Goal: Information Seeking & Learning: Find contact information

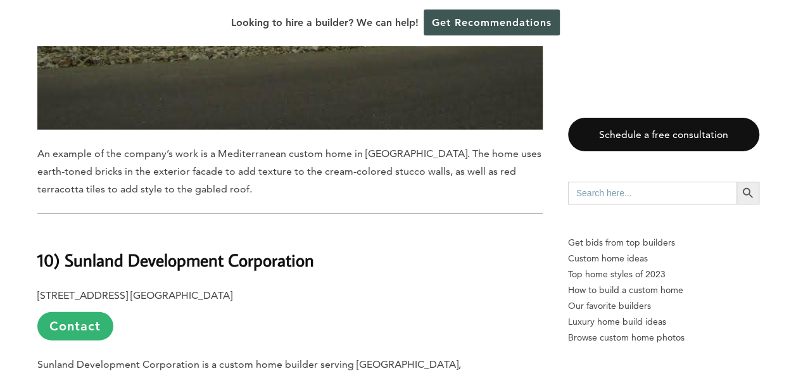
scroll to position [1646, 0]
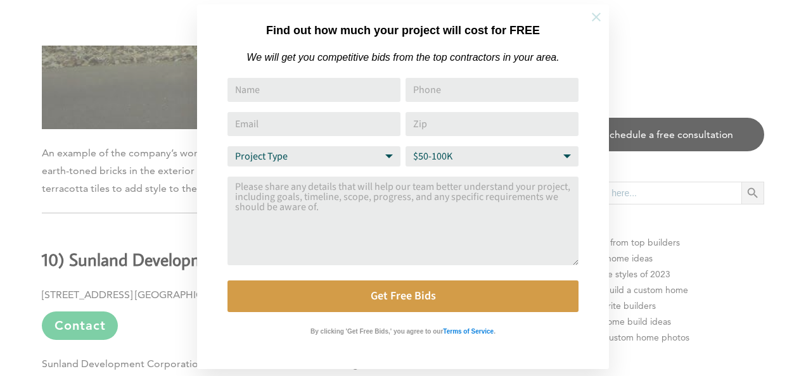
click at [599, 21] on icon at bounding box center [596, 17] width 9 height 9
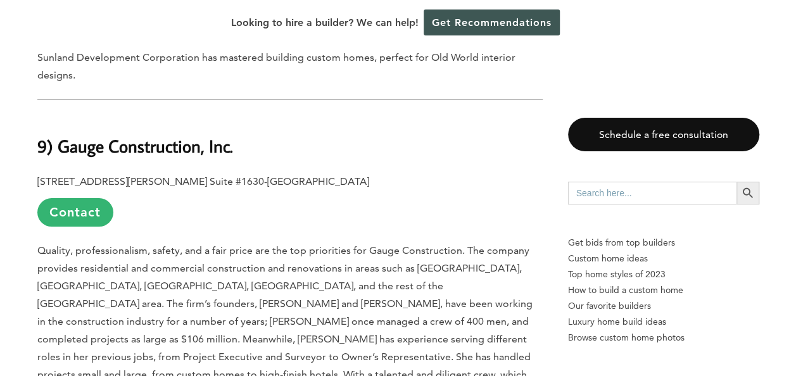
scroll to position [2445, 0]
drag, startPoint x: 421, startPoint y: 232, endPoint x: 509, endPoint y: 227, distance: 88.2
click at [509, 244] on span "Quality, professionalism, safety, and a fair price are the top priorities for G…" at bounding box center [284, 330] width 495 height 172
click at [429, 275] on p "Quality, professionalism, safety, and a fair price are the top priorities for G…" at bounding box center [289, 329] width 505 height 177
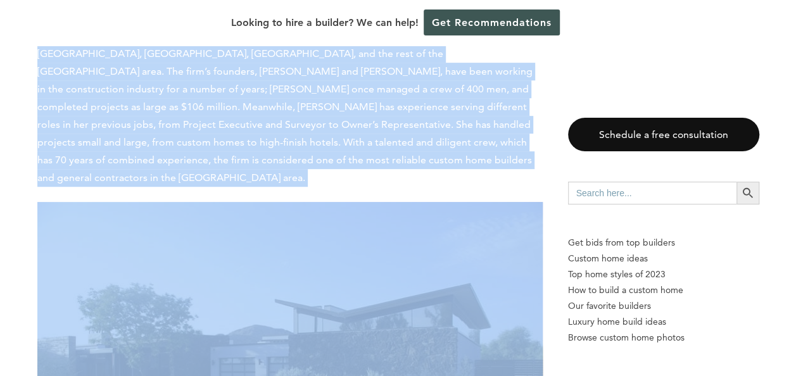
scroll to position [2700, 0]
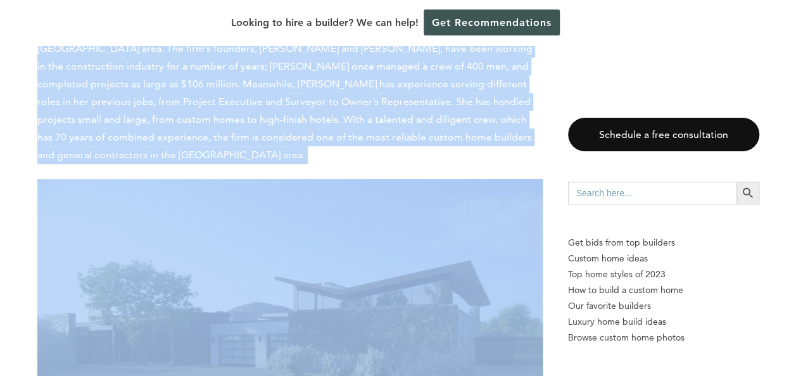
drag, startPoint x: 38, startPoint y: 123, endPoint x: 400, endPoint y: 333, distance: 418.9
copy div "9) Gauge Construction, Inc. [STREET_ADDRESS][PERSON_NAME] Suite #1630-[GEOGRAPH…"
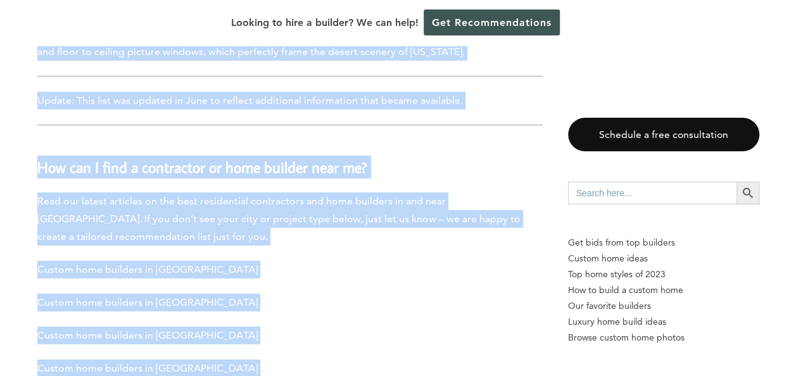
scroll to position [9214, 0]
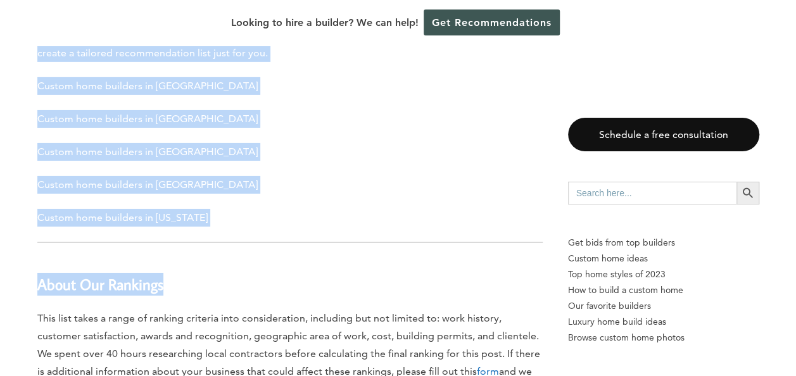
drag, startPoint x: 39, startPoint y: 110, endPoint x: 261, endPoint y: 92, distance: 223.0
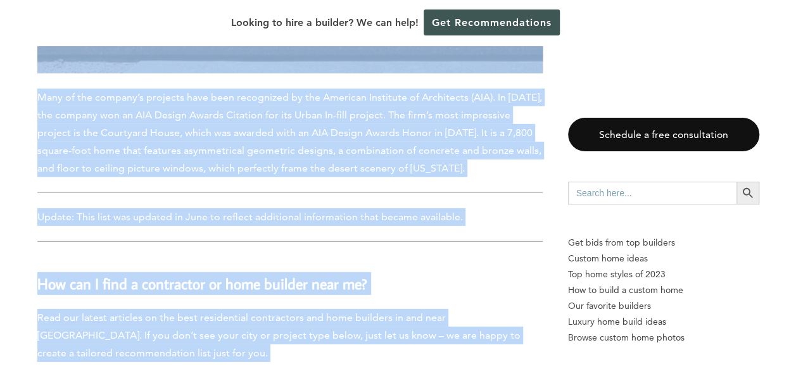
scroll to position [8913, 0]
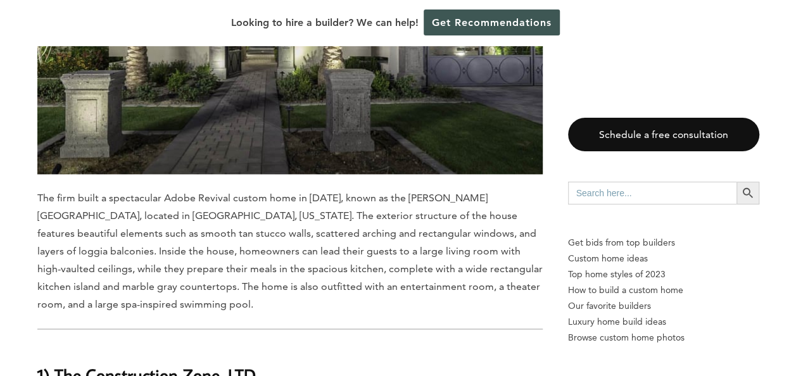
scroll to position [7982, 0]
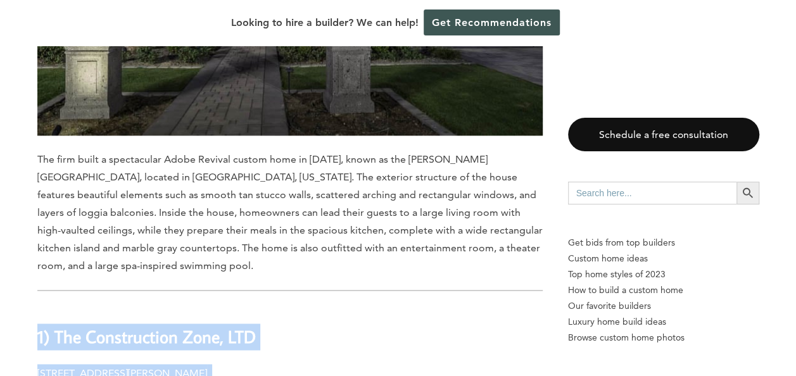
drag, startPoint x: 430, startPoint y: 155, endPoint x: 34, endPoint y: 161, distance: 396.6
drag, startPoint x: 34, startPoint y: 161, endPoint x: 119, endPoint y: 159, distance: 85.5
copy div "6) Lor Ipsumdolorsi Amet, CON 3246 A Elitse Do., Eiusmod, TE 78222 Incidid Utla…"
click at [160, 326] on b "1) The Construction Zone, LTD" at bounding box center [146, 337] width 219 height 22
